Goal: Information Seeking & Learning: Learn about a topic

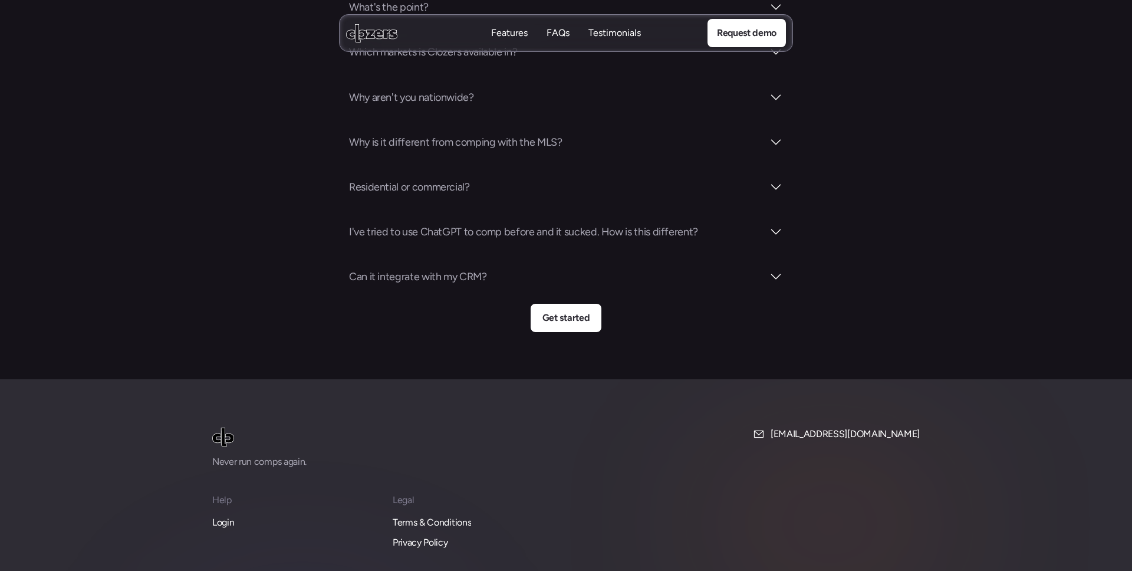
scroll to position [4236, 0]
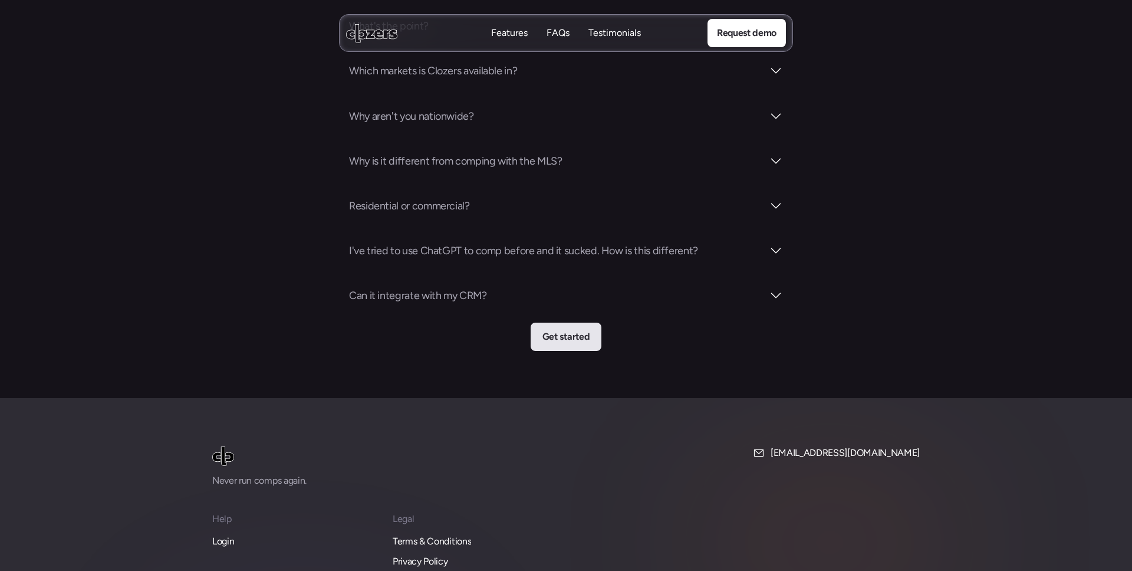
click at [580, 329] on p "Get started" at bounding box center [566, 336] width 47 height 15
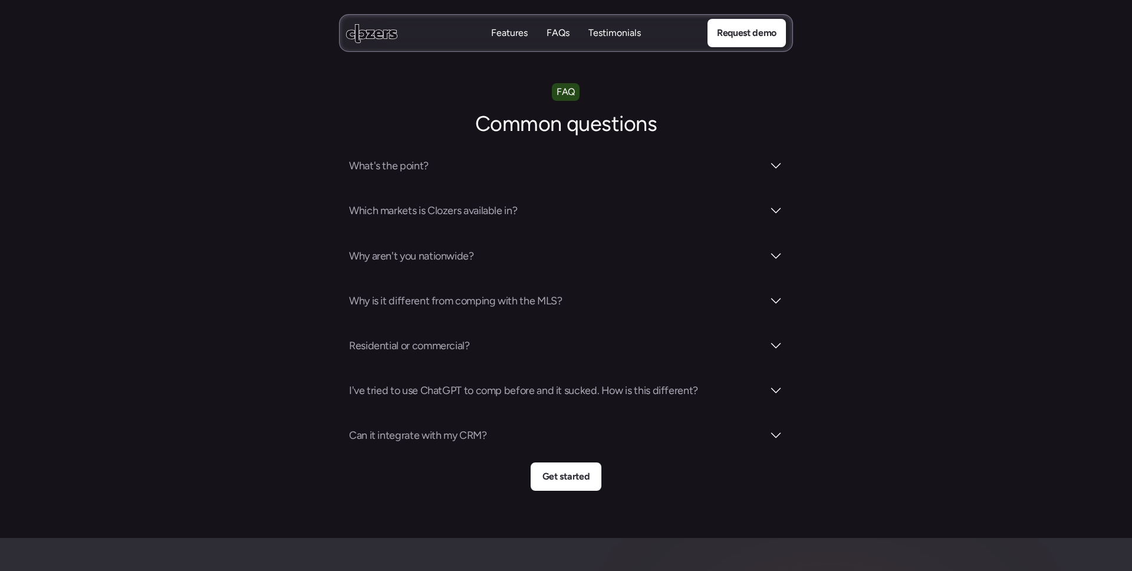
scroll to position [4092, 0]
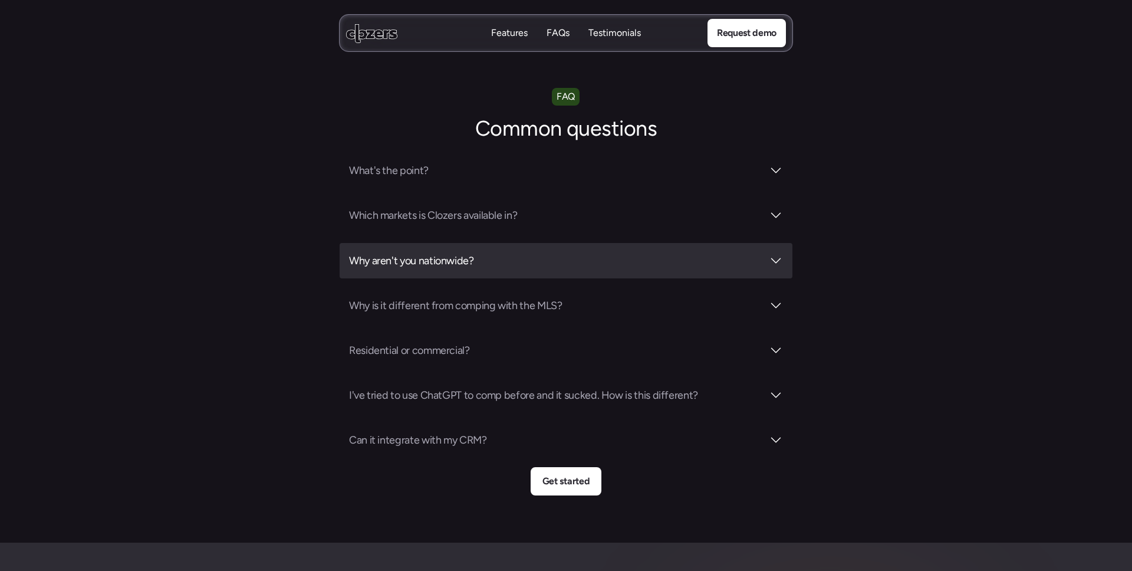
click at [775, 254] on div at bounding box center [776, 261] width 14 height 14
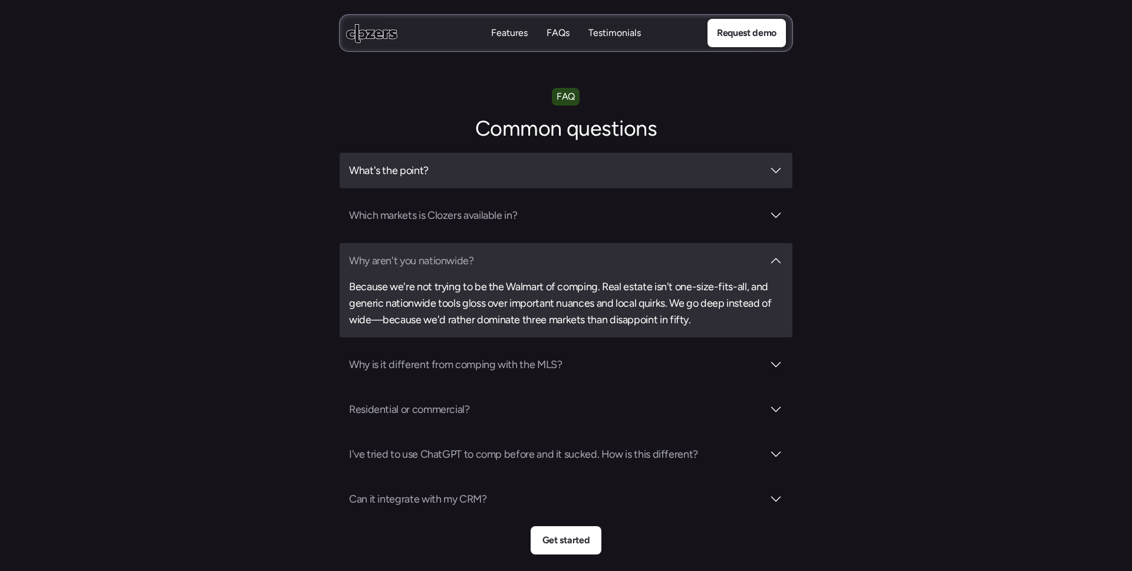
click at [775, 163] on div at bounding box center [776, 170] width 14 height 14
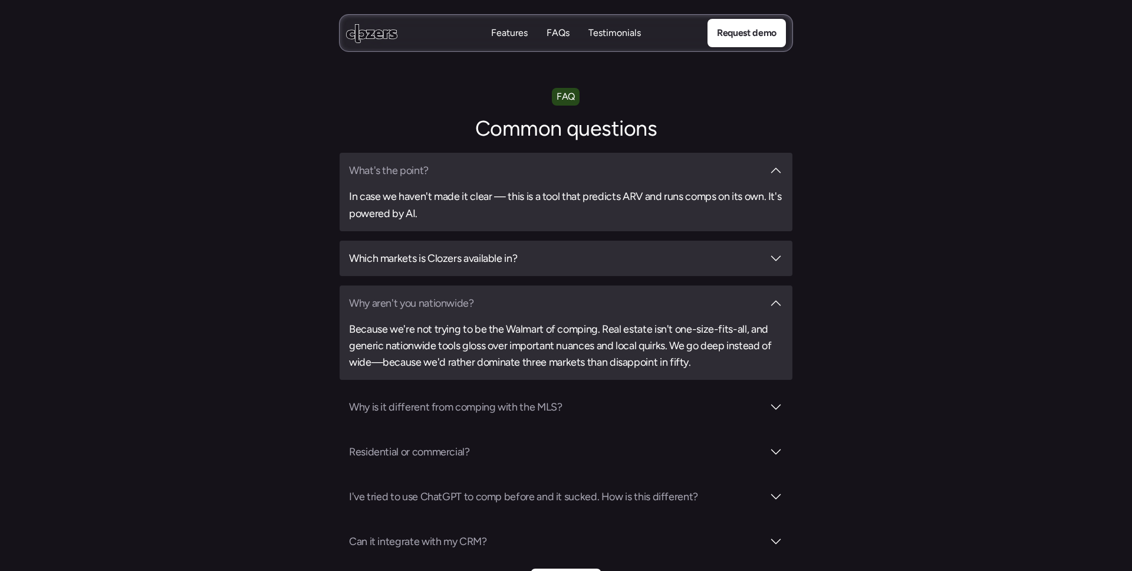
click at [778, 251] on div at bounding box center [776, 258] width 14 height 14
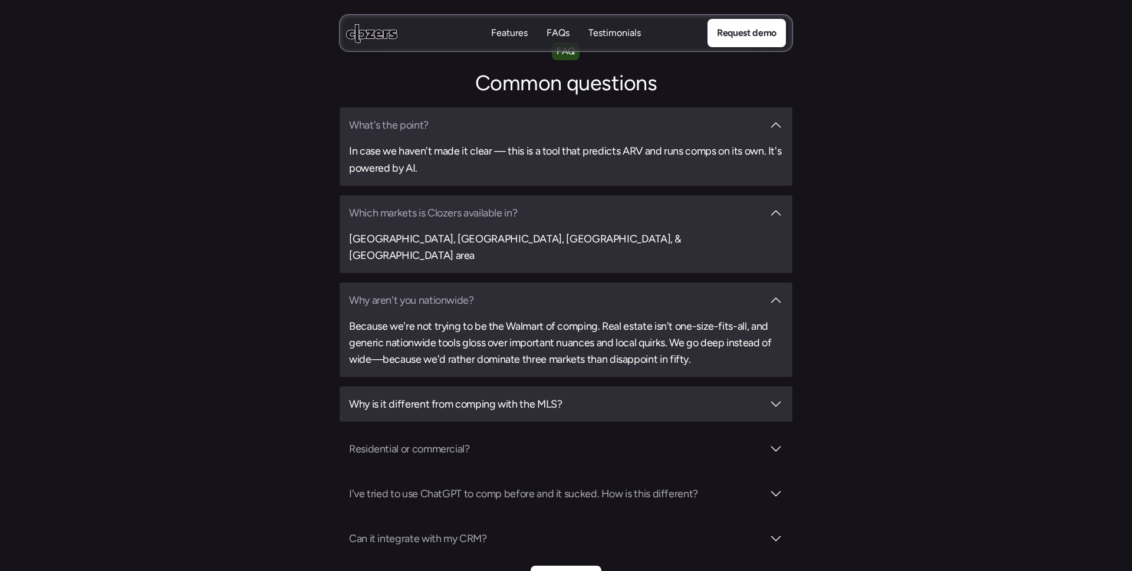
scroll to position [4156, 0]
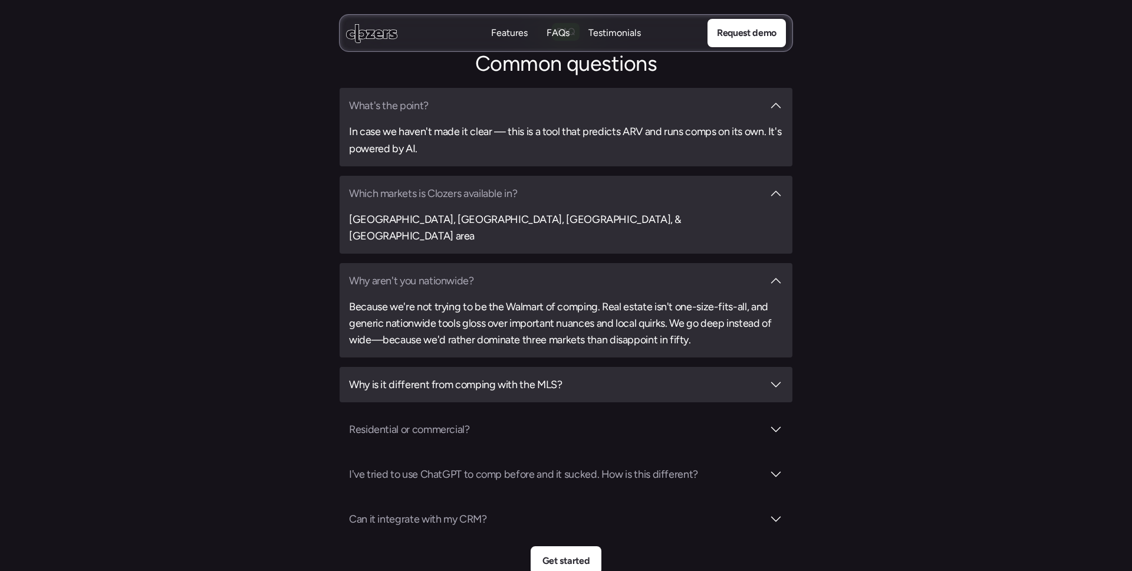
click at [673, 376] on h3 "Why is it different from comping with the MLS?" at bounding box center [556, 384] width 414 height 17
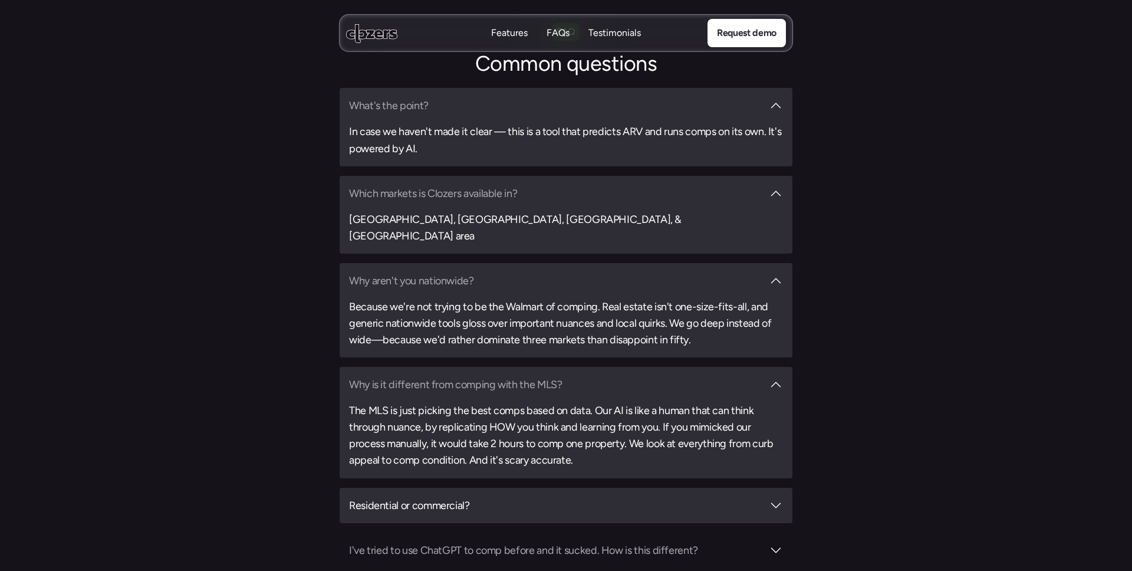
click at [682, 497] on h3 "Residential or commercial?" at bounding box center [556, 505] width 414 height 17
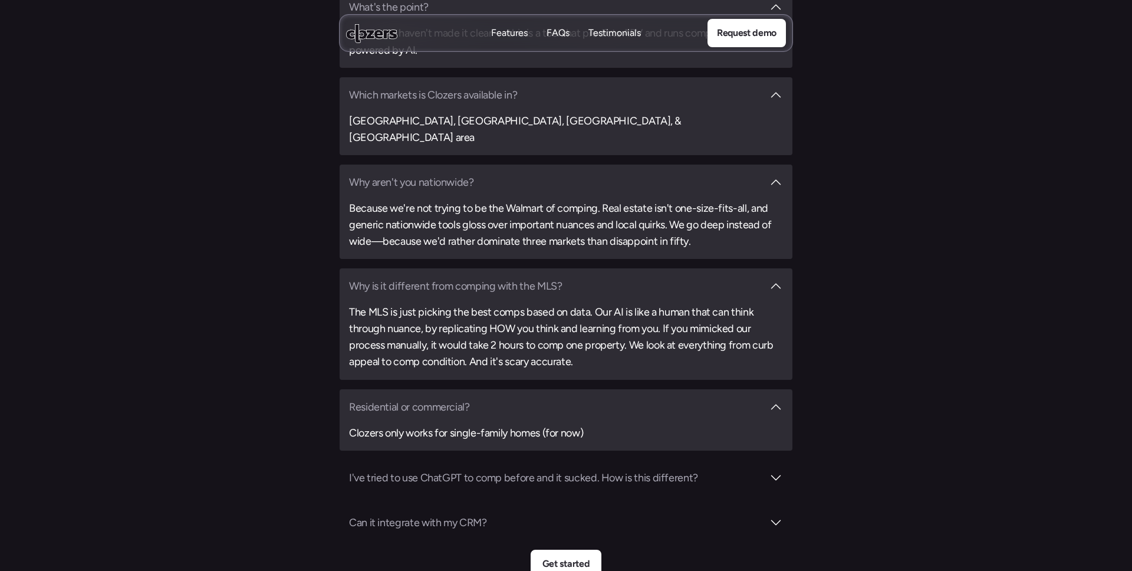
scroll to position [4257, 0]
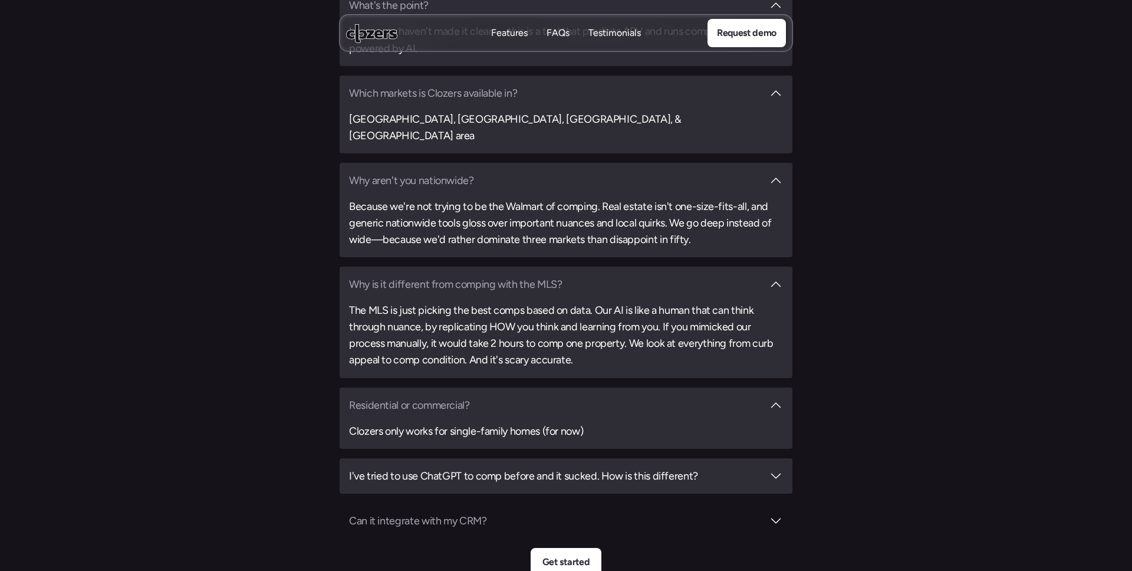
click at [681, 468] on h3 "I've tried to use ChatGPT to comp before and it sucked. How is this different?" at bounding box center [556, 476] width 414 height 17
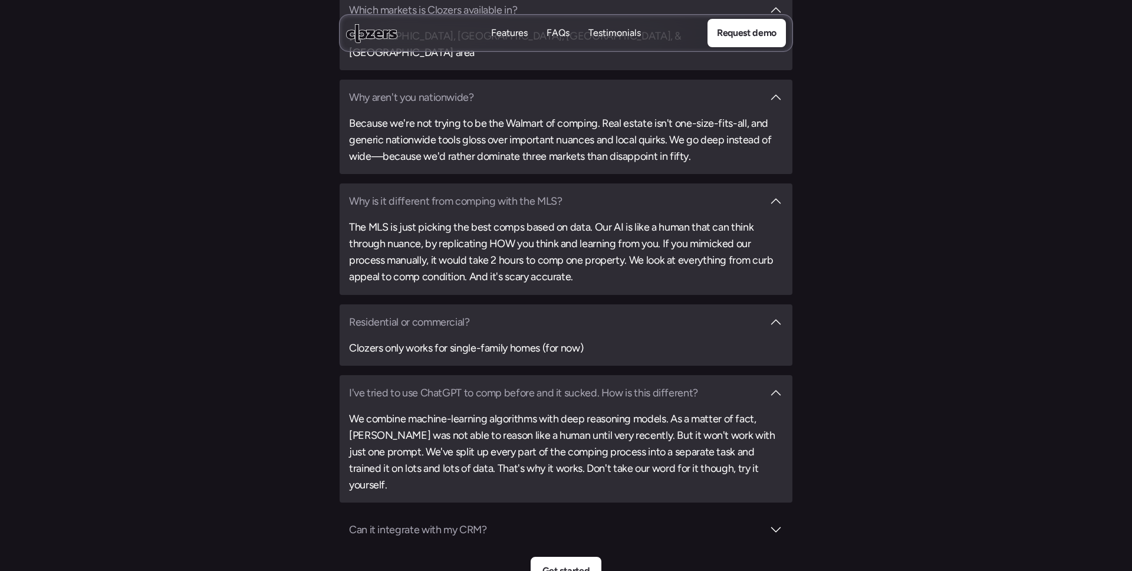
scroll to position [4346, 0]
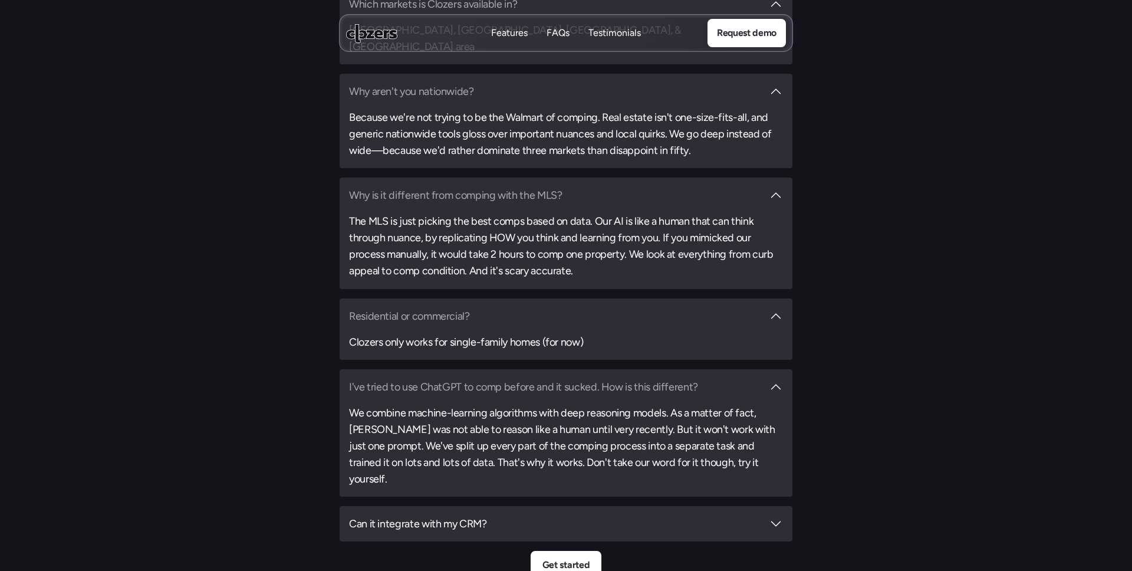
click at [770, 515] on div "Can it integrate with my CRM?" at bounding box center [566, 523] width 434 height 17
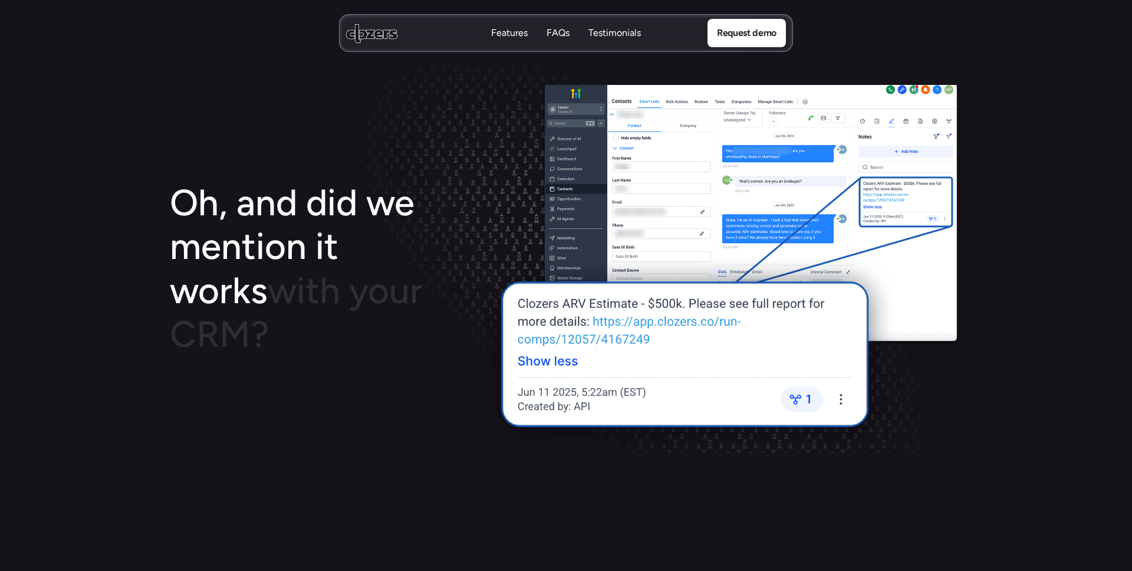
scroll to position [1711, 0]
